Goal: Find specific fact: Find specific fact

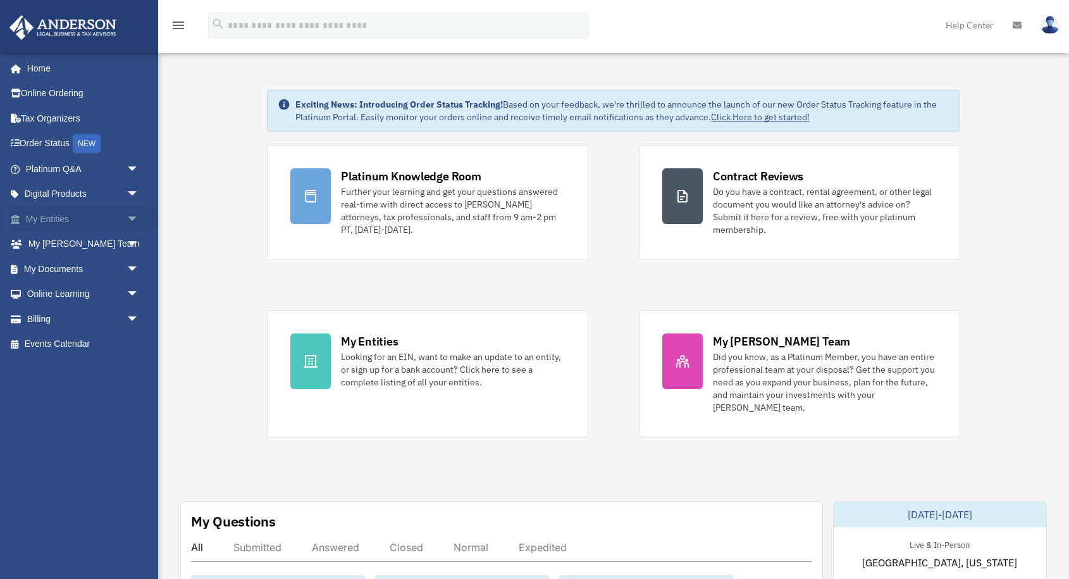
click at [87, 216] on link "My Entities arrow_drop_down" at bounding box center [83, 218] width 149 height 25
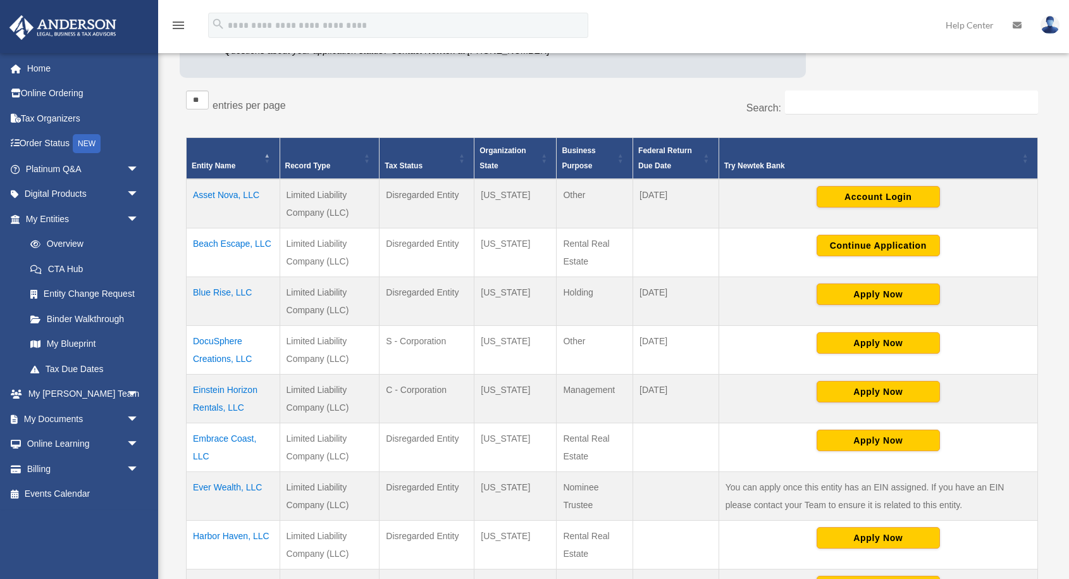
scroll to position [206, 0]
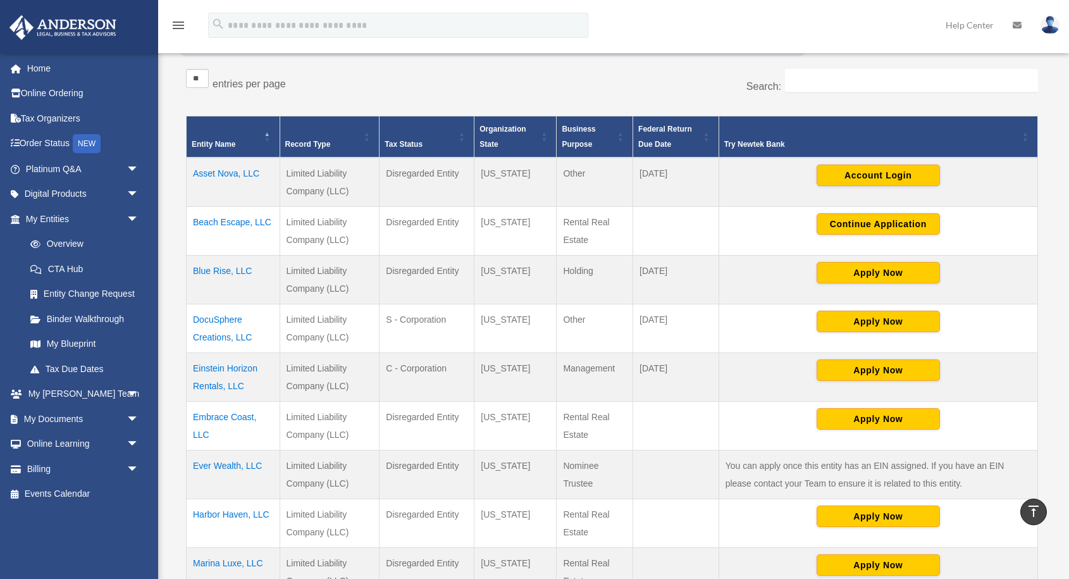
click at [238, 369] on td "Einstein Horizon Rentals, LLC" at bounding box center [234, 376] width 94 height 49
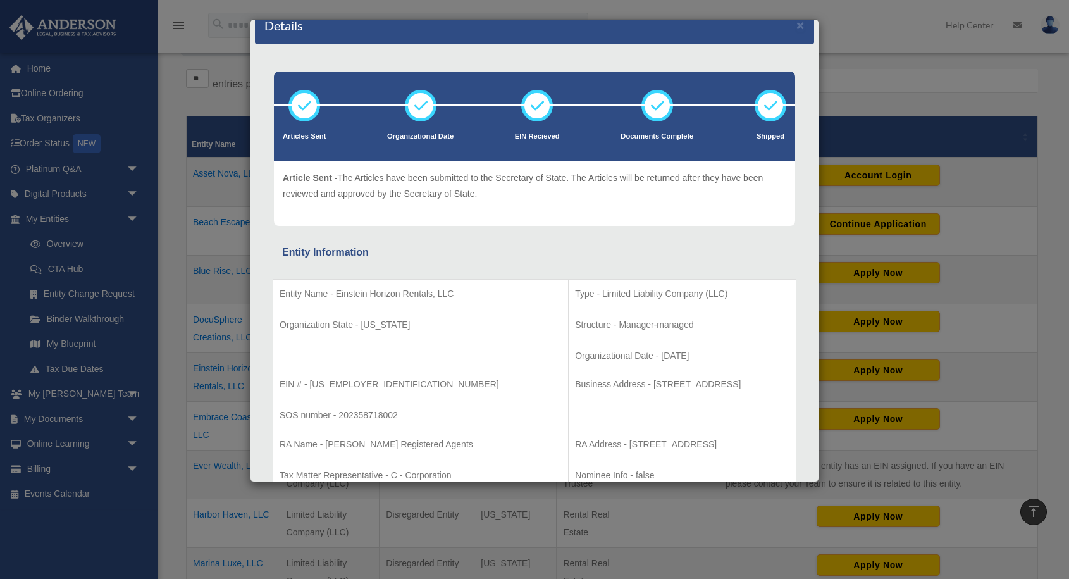
scroll to position [1, 0]
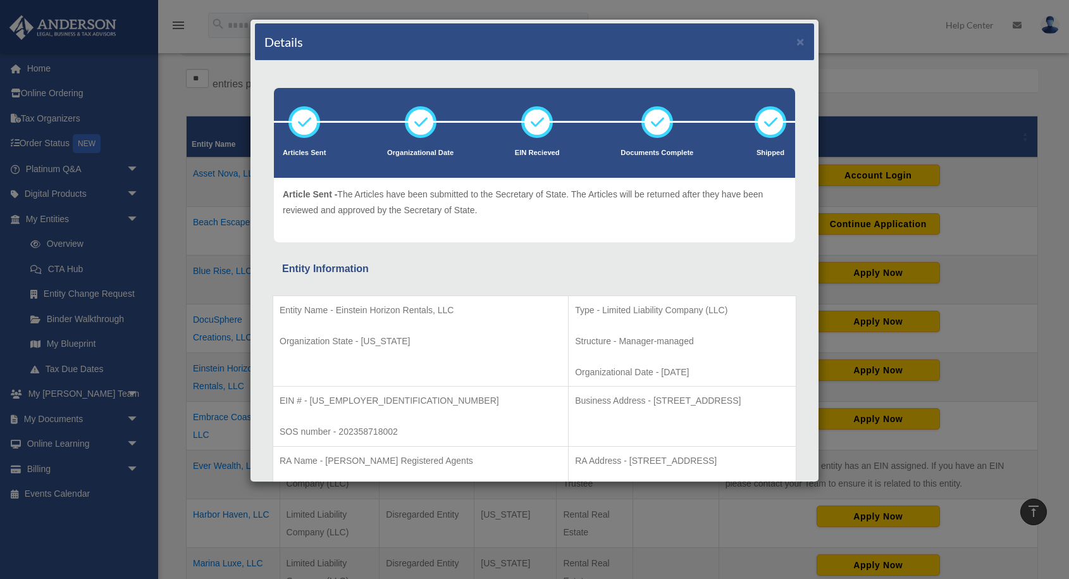
click at [314, 401] on p "EIN # - [US_EMPLOYER_IDENTIFICATION_NUMBER]" at bounding box center [421, 401] width 282 height 16
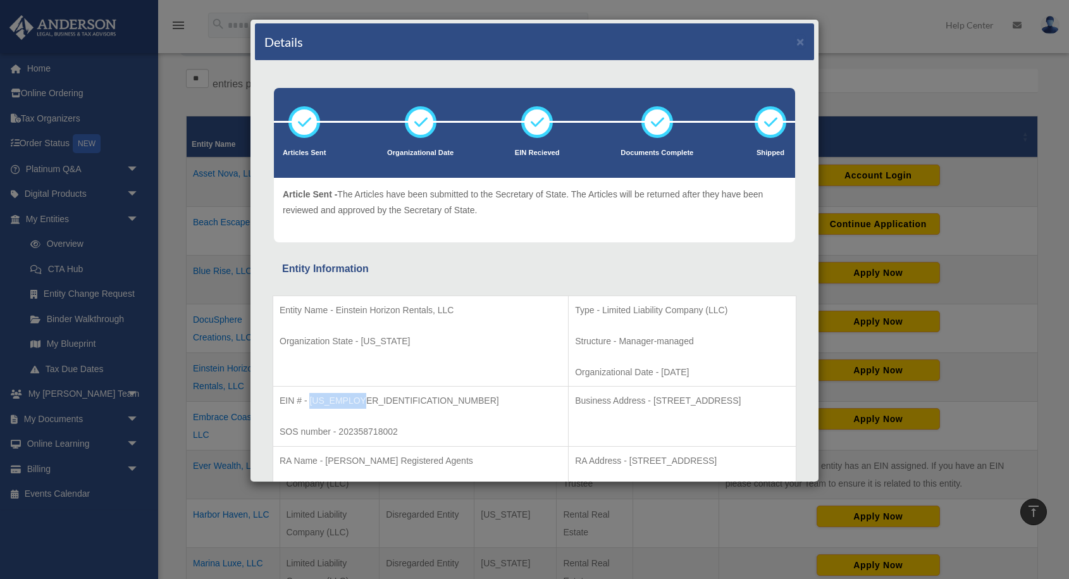
drag, startPoint x: 311, startPoint y: 399, endPoint x: 380, endPoint y: 399, distance: 69.0
click at [380, 399] on p "EIN # - [US_EMPLOYER_IDENTIFICATION_NUMBER]" at bounding box center [421, 401] width 282 height 16
copy p "[US_EMPLOYER_IDENTIFICATION_NUMBER]"
